Goal: Task Accomplishment & Management: Use online tool/utility

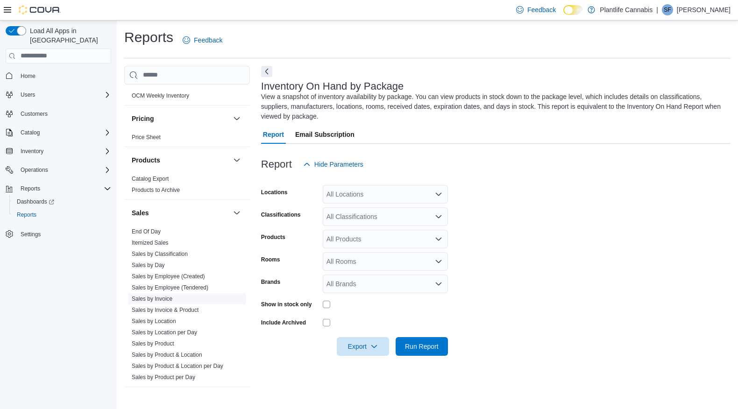
scroll to position [488, 0]
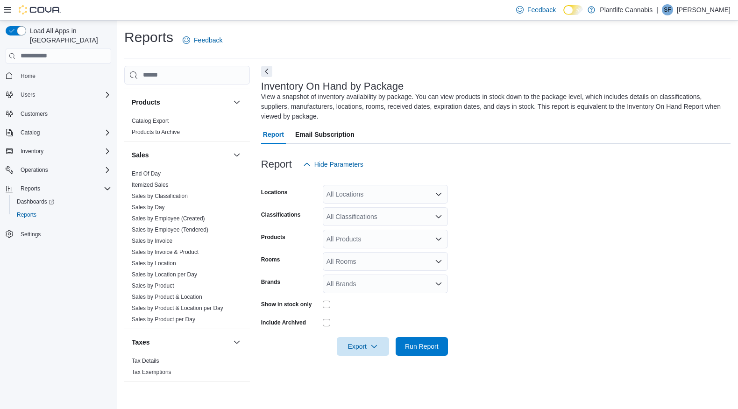
drag, startPoint x: 171, startPoint y: 283, endPoint x: 258, endPoint y: 262, distance: 88.9
click at [171, 283] on link "Sales by Product" at bounding box center [153, 285] width 42 height 7
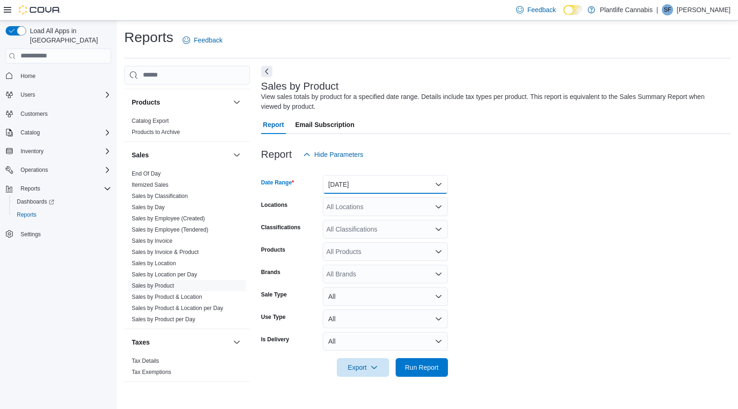
click at [380, 182] on button "[DATE]" at bounding box center [385, 184] width 125 height 19
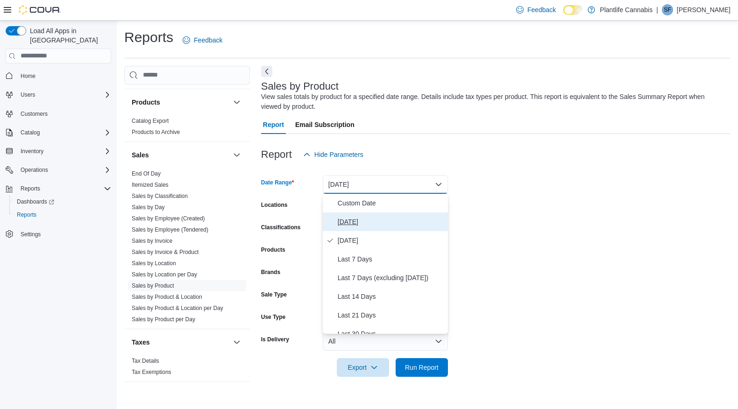
drag, startPoint x: 352, startPoint y: 221, endPoint x: 357, endPoint y: 223, distance: 5.0
click at [352, 221] on span "[DATE]" at bounding box center [391, 221] width 106 height 11
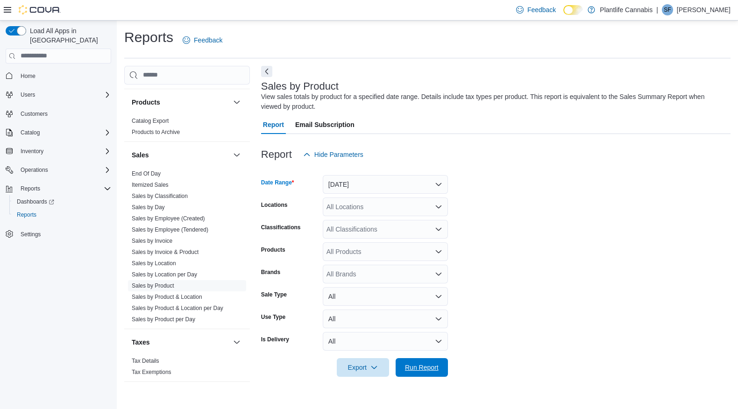
drag, startPoint x: 436, startPoint y: 362, endPoint x: 450, endPoint y: 356, distance: 15.3
click at [436, 362] on span "Run Report" at bounding box center [421, 367] width 41 height 19
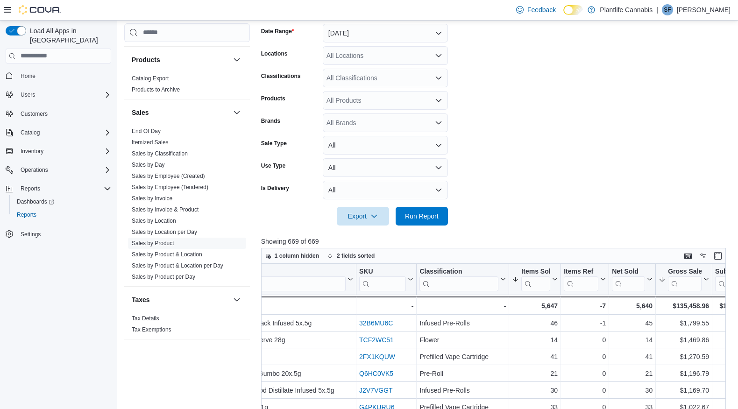
scroll to position [0, 213]
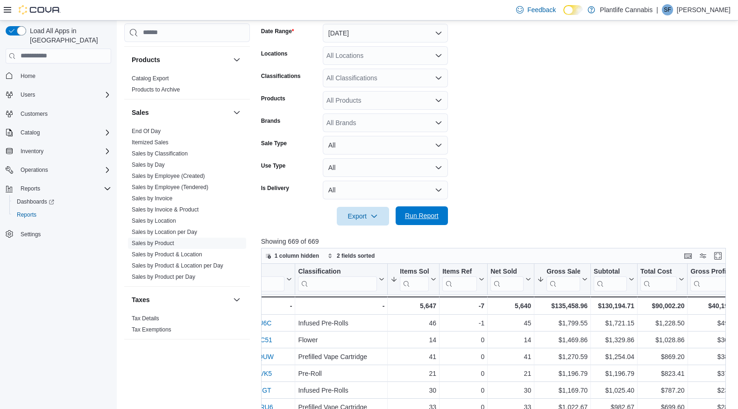
click at [434, 213] on span "Run Report" at bounding box center [422, 215] width 34 height 9
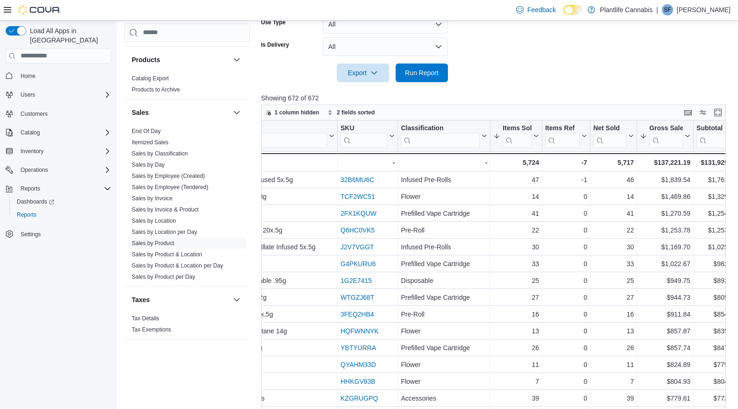
scroll to position [0, 114]
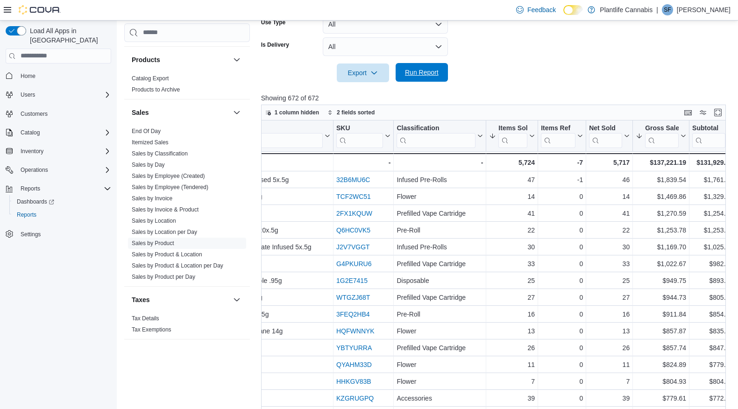
click at [430, 73] on span "Run Report" at bounding box center [422, 72] width 34 height 9
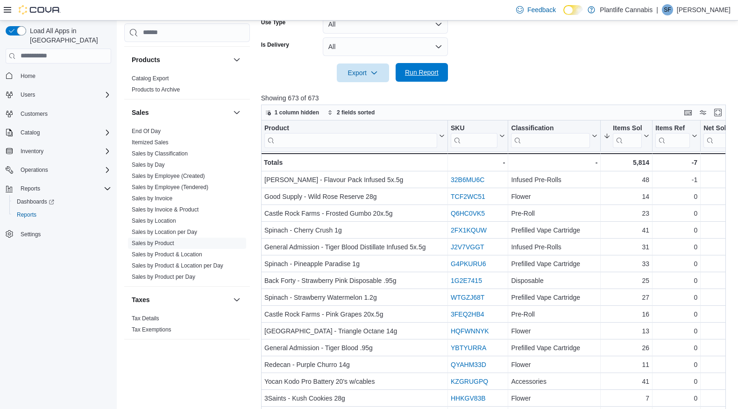
click at [443, 71] on button "Run Report" at bounding box center [421, 72] width 52 height 19
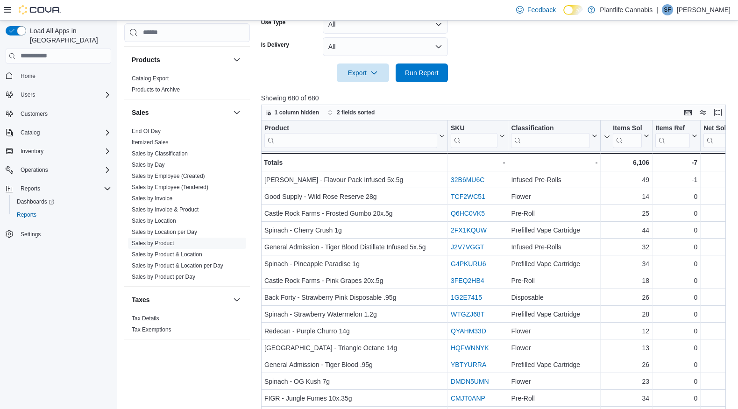
scroll to position [0, 195]
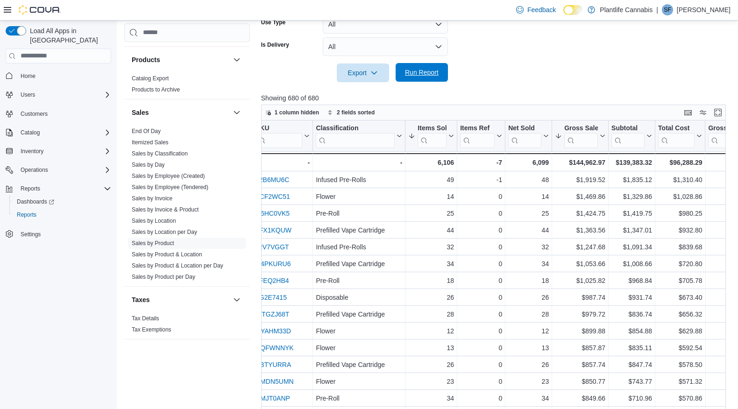
click at [432, 73] on span "Run Report" at bounding box center [422, 72] width 34 height 9
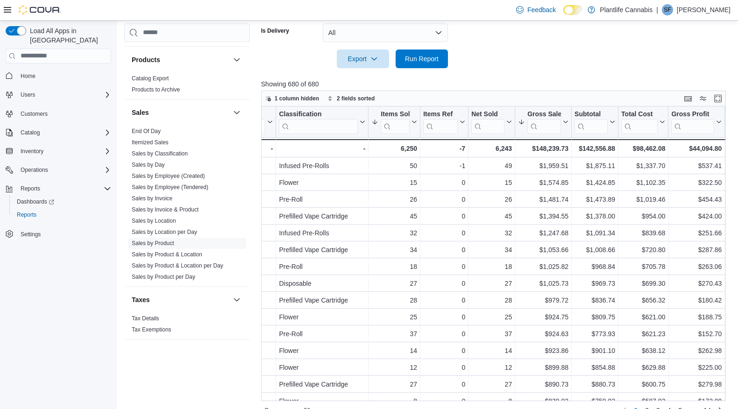
scroll to position [0, 233]
click at [432, 59] on span "Run Report" at bounding box center [422, 58] width 34 height 9
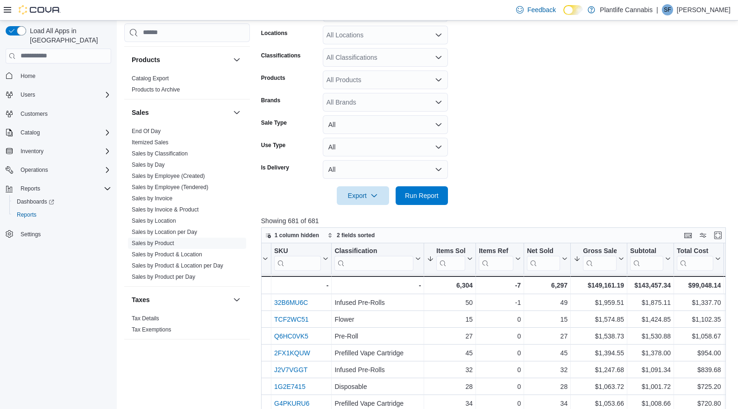
scroll to position [0, 0]
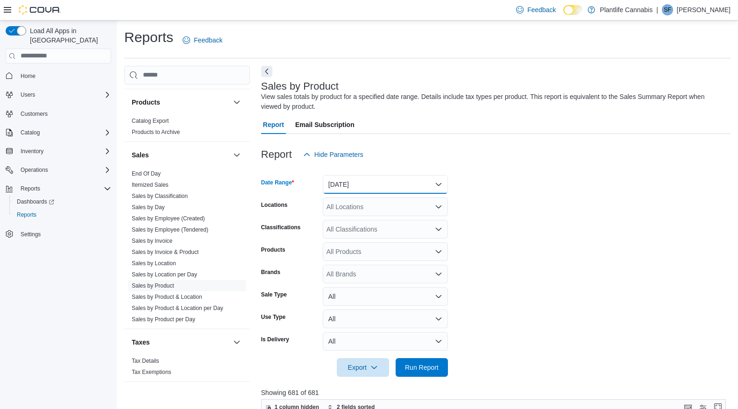
click at [377, 183] on button "[DATE]" at bounding box center [385, 184] width 125 height 19
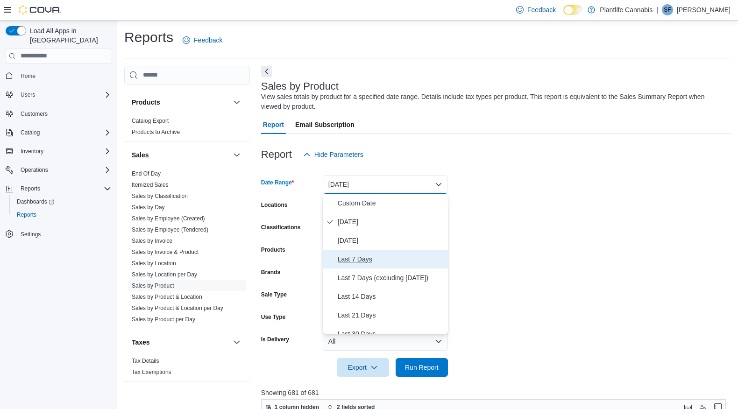
click at [367, 262] on span "Last 7 Days" at bounding box center [391, 259] width 106 height 11
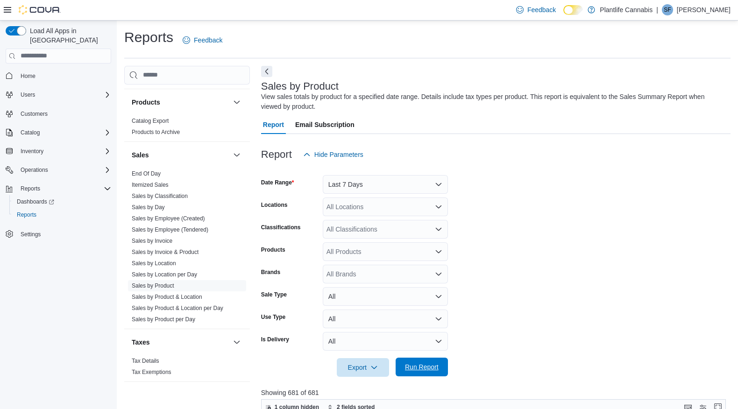
click at [424, 372] on span "Run Report" at bounding box center [421, 367] width 41 height 19
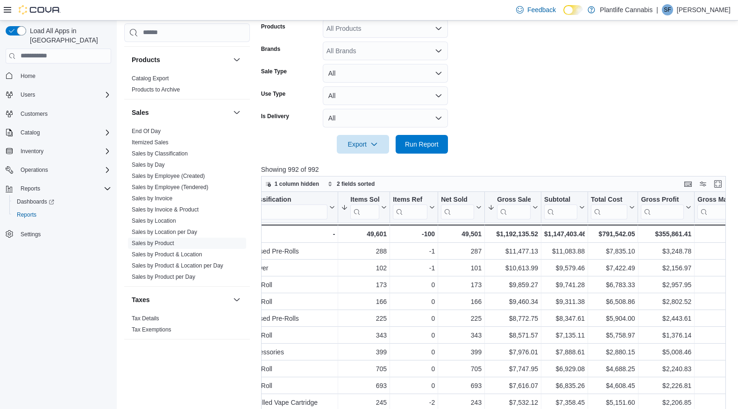
scroll to position [0, 277]
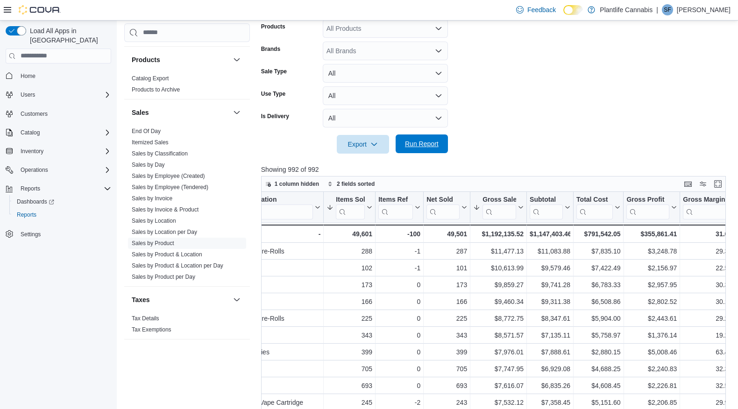
click at [426, 144] on span "Run Report" at bounding box center [422, 143] width 34 height 9
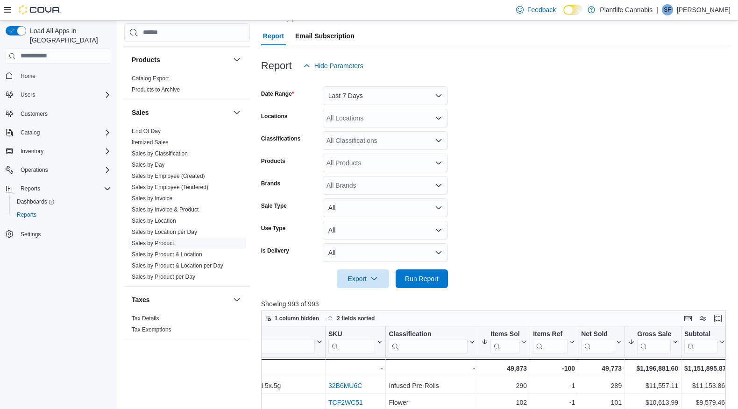
scroll to position [0, 0]
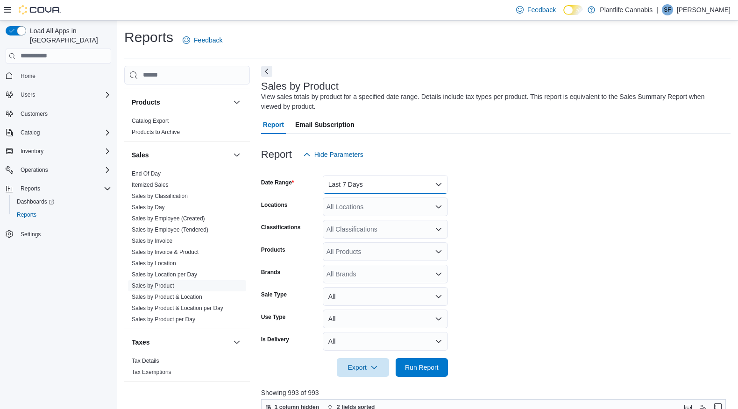
click at [406, 181] on button "Last 7 Days" at bounding box center [385, 184] width 125 height 19
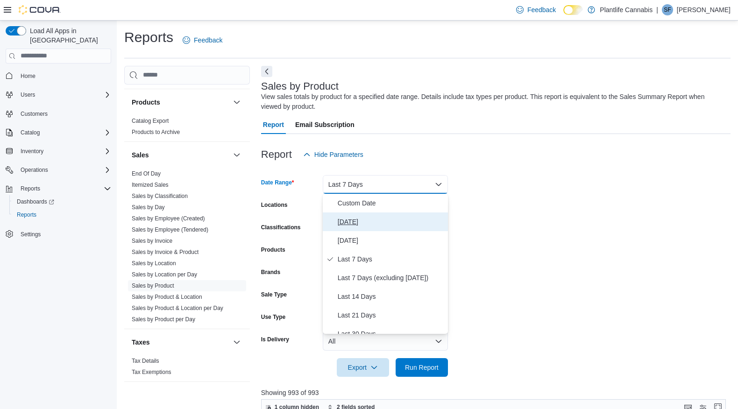
click at [374, 222] on span "[DATE]" at bounding box center [391, 221] width 106 height 11
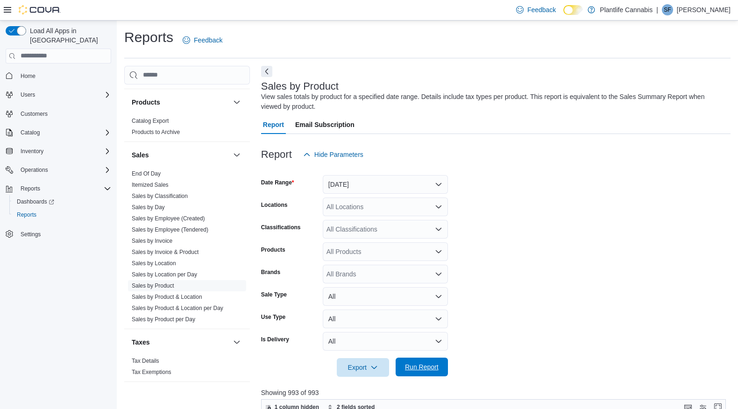
click at [436, 371] on span "Run Report" at bounding box center [422, 366] width 34 height 9
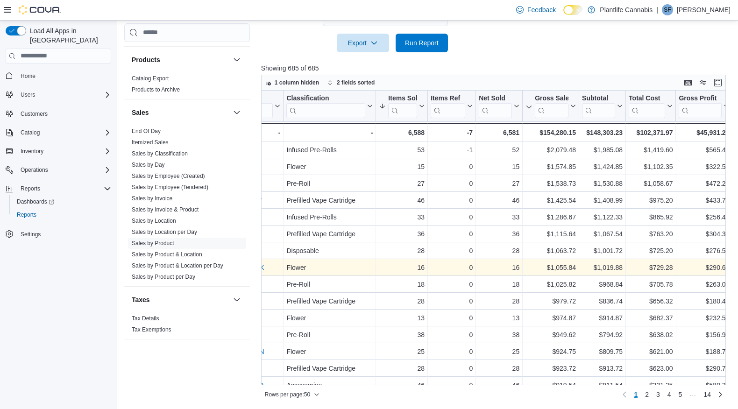
scroll to position [0, 226]
